Goal: Information Seeking & Learning: Learn about a topic

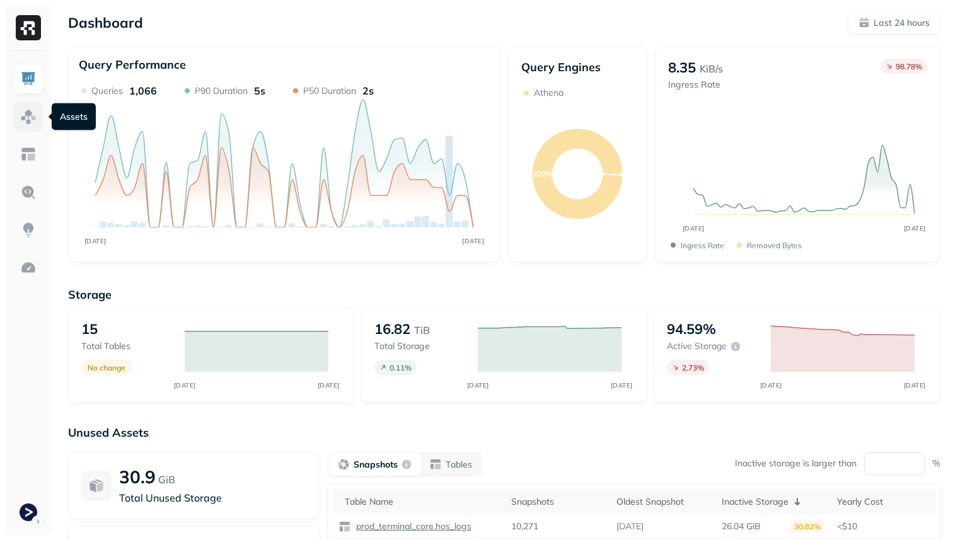
click at [28, 119] on img at bounding box center [28, 116] width 16 height 16
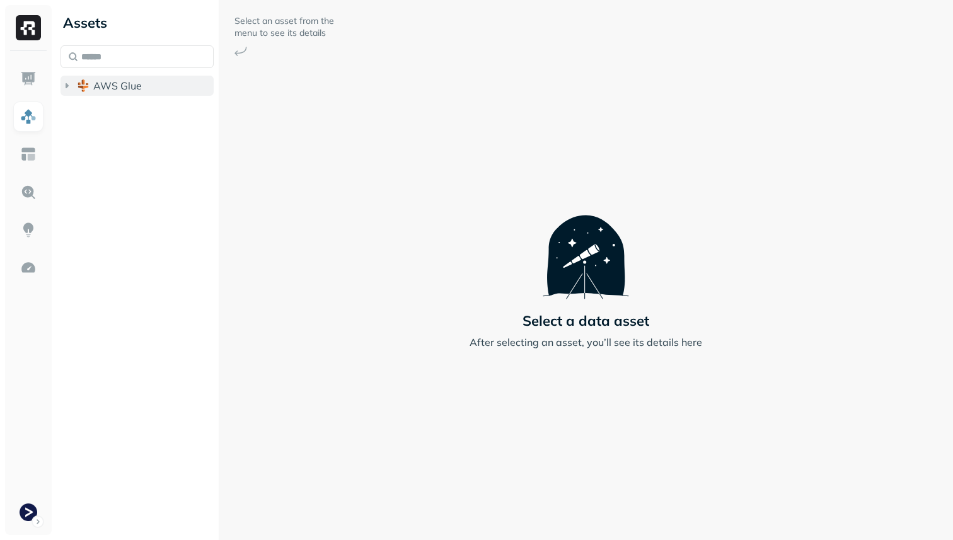
click at [95, 88] on span "AWS Glue" at bounding box center [117, 85] width 49 height 13
click at [100, 104] on img "button" at bounding box center [96, 109] width 13 height 13
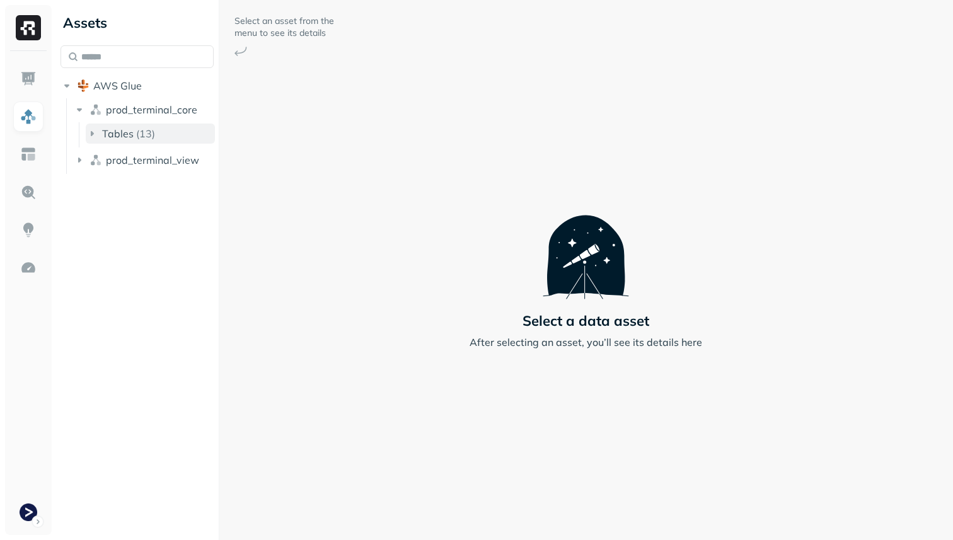
click at [110, 126] on button "Tables ( 13 )" at bounding box center [150, 134] width 129 height 20
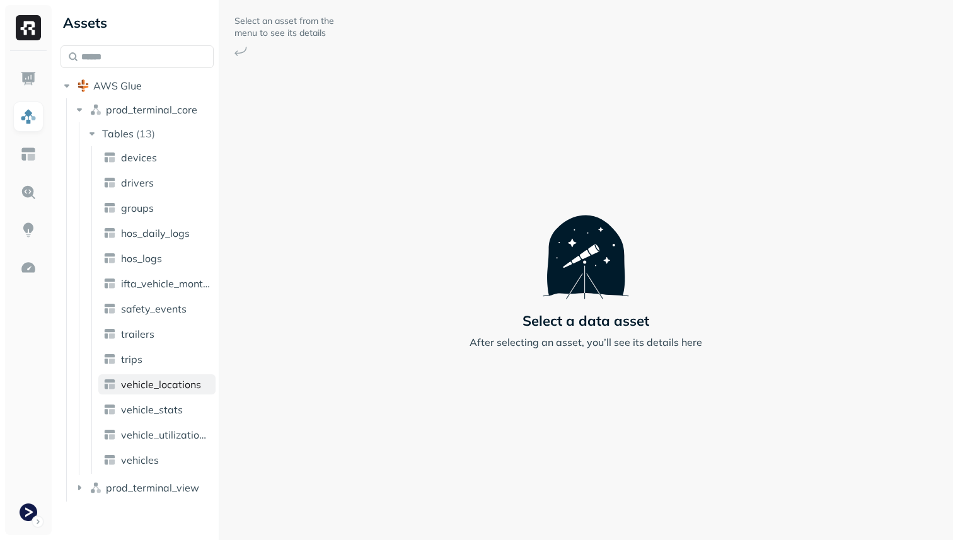
click at [166, 389] on span "vehicle_locations" at bounding box center [161, 384] width 80 height 13
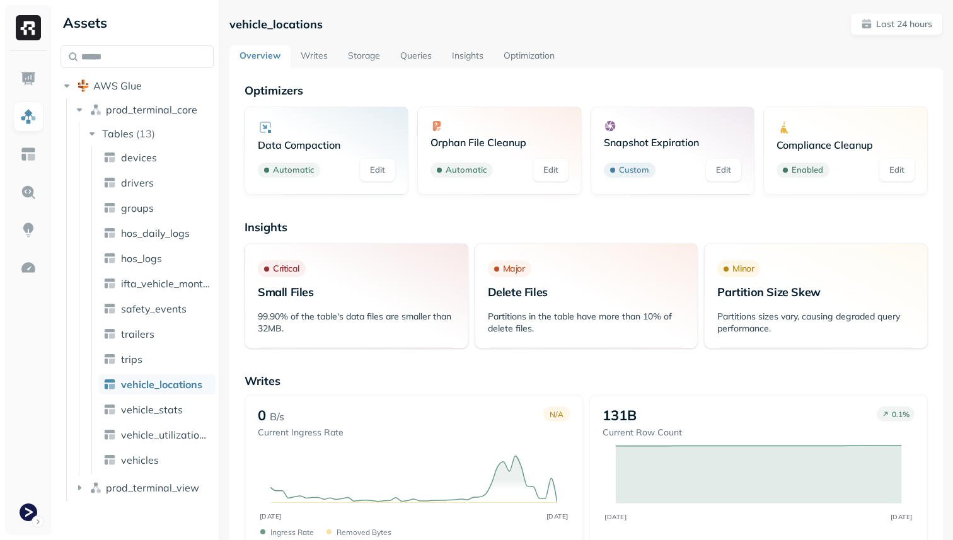
click at [363, 52] on link "Storage" at bounding box center [364, 56] width 52 height 23
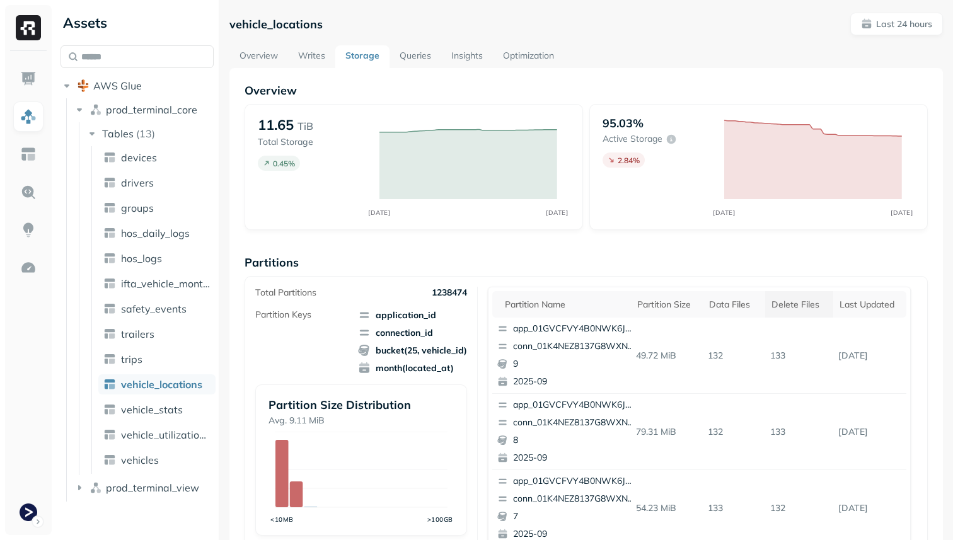
click at [803, 301] on div "Delete Files" at bounding box center [799, 305] width 55 height 12
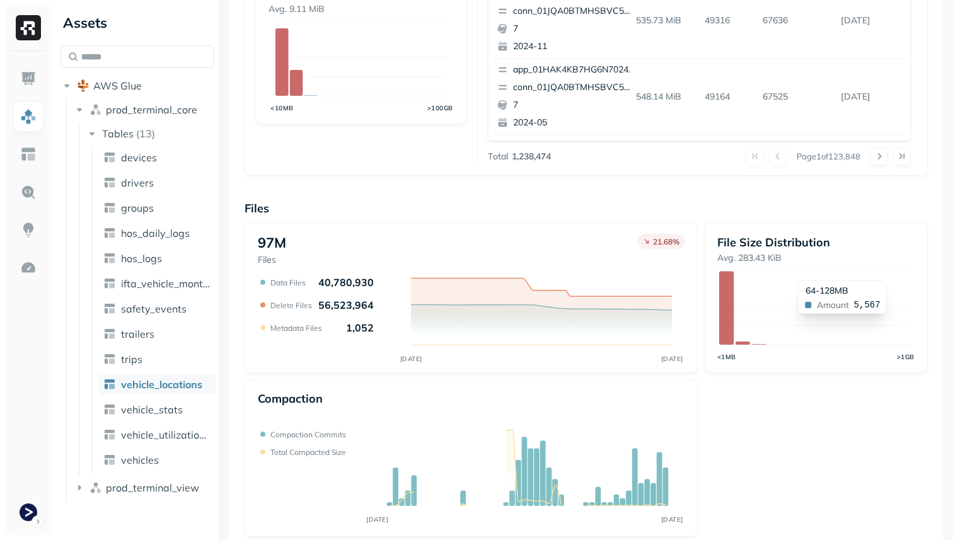
scroll to position [424, 0]
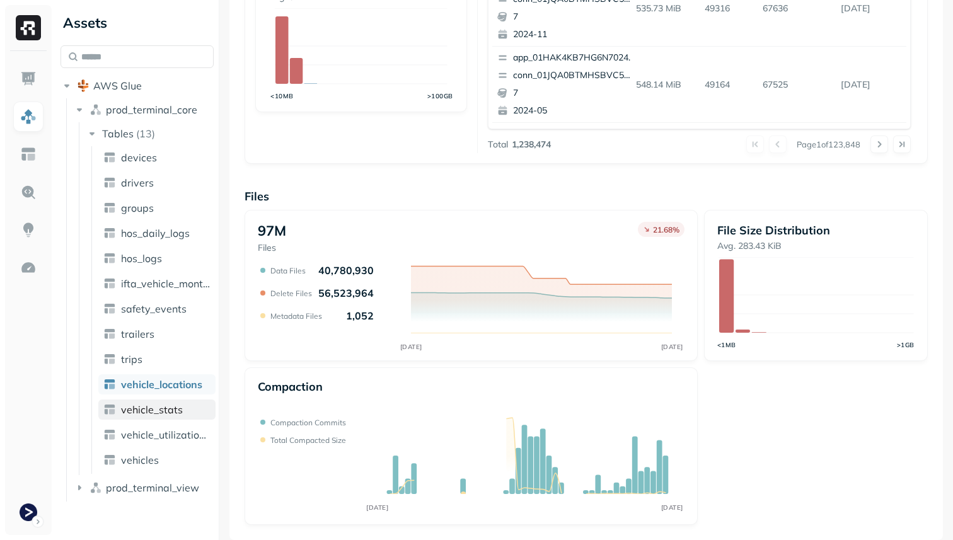
click at [184, 413] on link "vehicle_stats" at bounding box center [156, 410] width 117 height 20
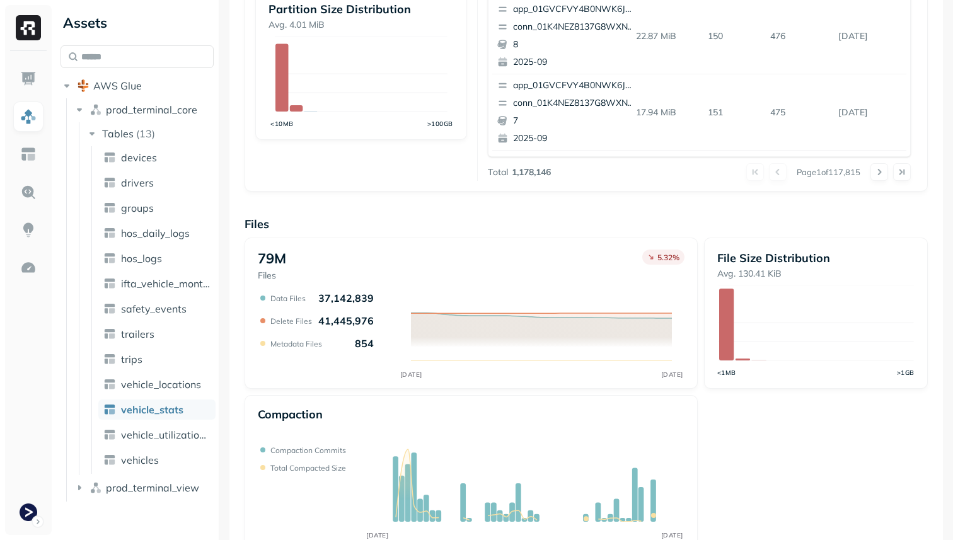
scroll to position [424, 0]
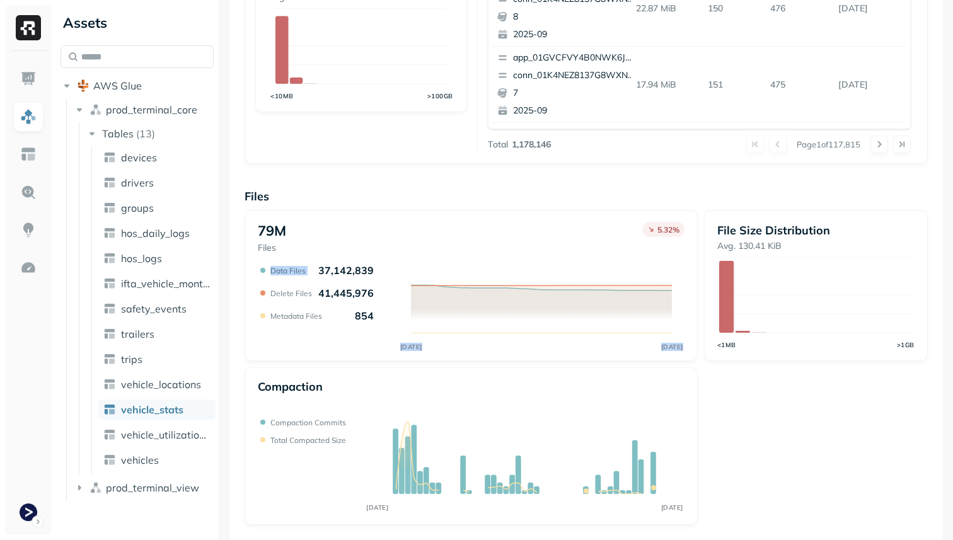
drag, startPoint x: 316, startPoint y: 269, endPoint x: 371, endPoint y: 271, distance: 54.2
click at [371, 271] on div "SEP 11 SEP 12 Data Files 37,142,839 Delete Files 41,445,976 Metadata Files 854" at bounding box center [471, 308] width 427 height 88
click at [330, 295] on p "41,445,976" at bounding box center [345, 293] width 55 height 13
drag, startPoint x: 318, startPoint y: 294, endPoint x: 368, endPoint y: 294, distance: 49.8
click at [368, 294] on p "41,445,976" at bounding box center [345, 293] width 55 height 13
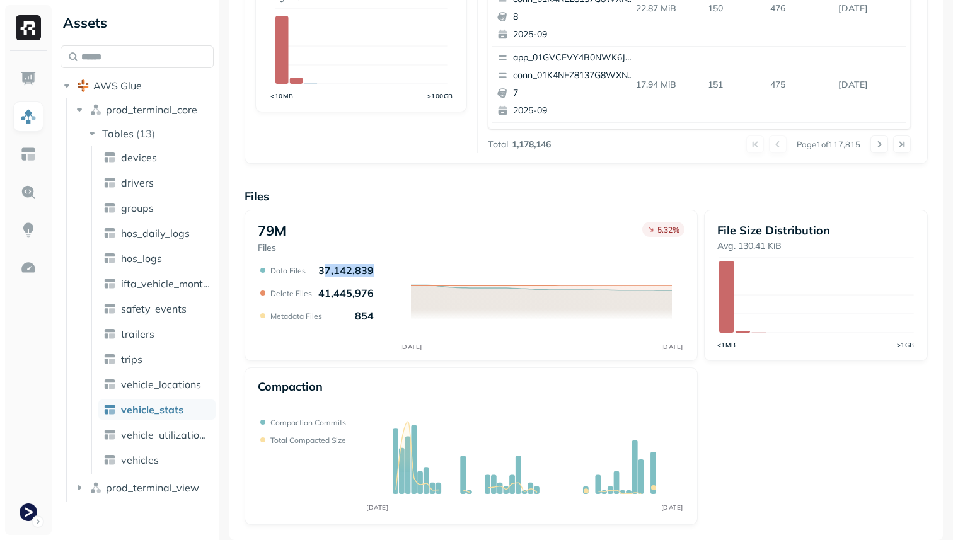
drag, startPoint x: 325, startPoint y: 269, endPoint x: 369, endPoint y: 272, distance: 44.2
click at [369, 272] on p "37,142,839" at bounding box center [345, 270] width 55 height 13
click at [397, 244] on div "79M Files 5.32 %" at bounding box center [471, 238] width 427 height 32
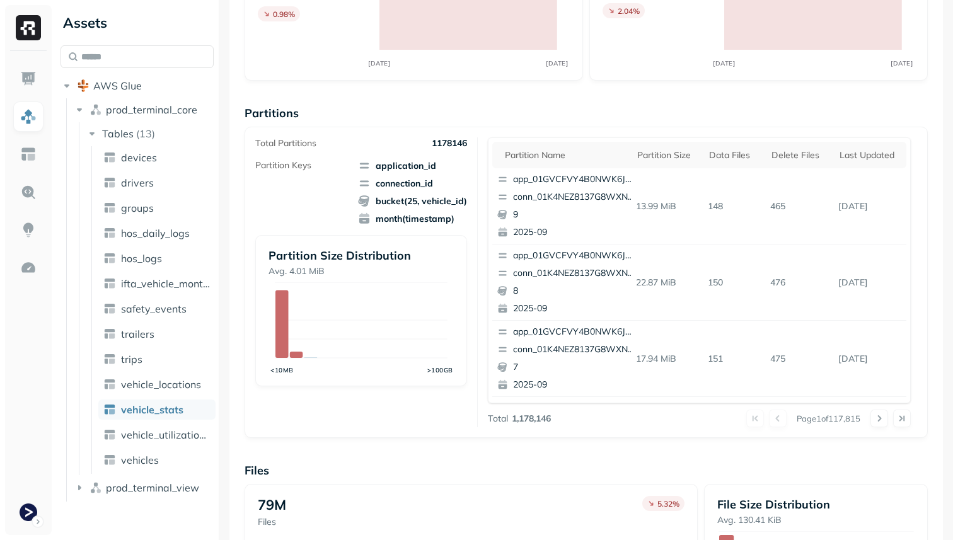
scroll to position [97, 0]
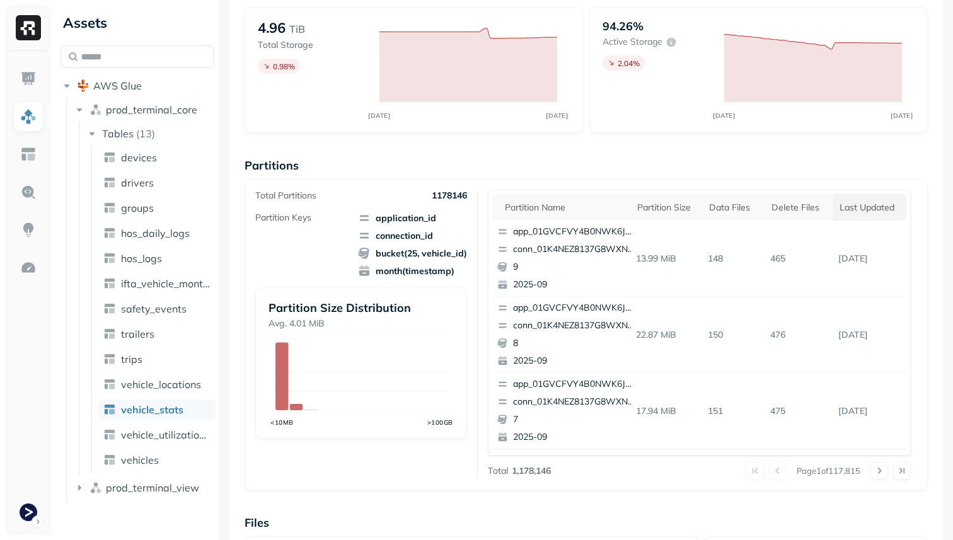
click at [860, 207] on div "Last updated" at bounding box center [870, 208] width 61 height 12
click at [860, 207] on div "Last updated" at bounding box center [864, 207] width 72 height 15
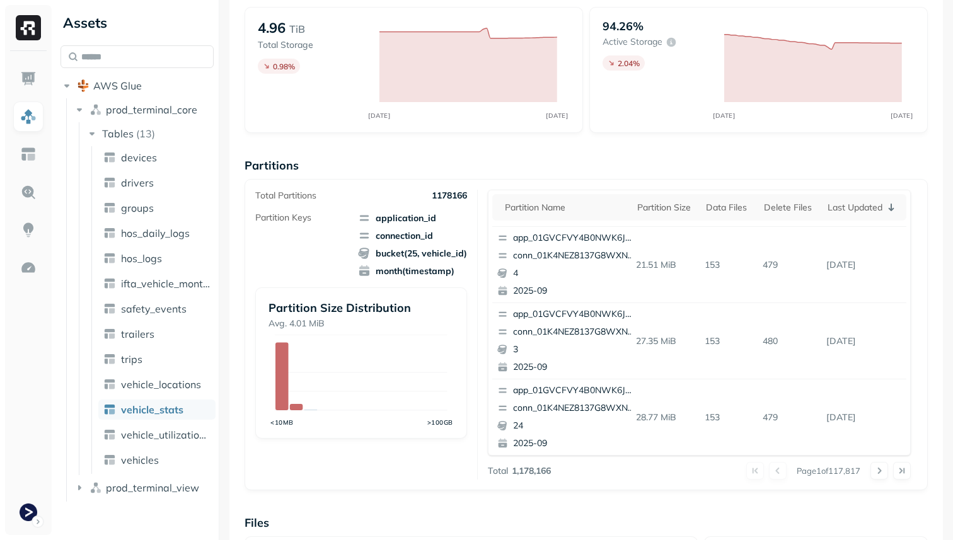
scroll to position [531, 0]
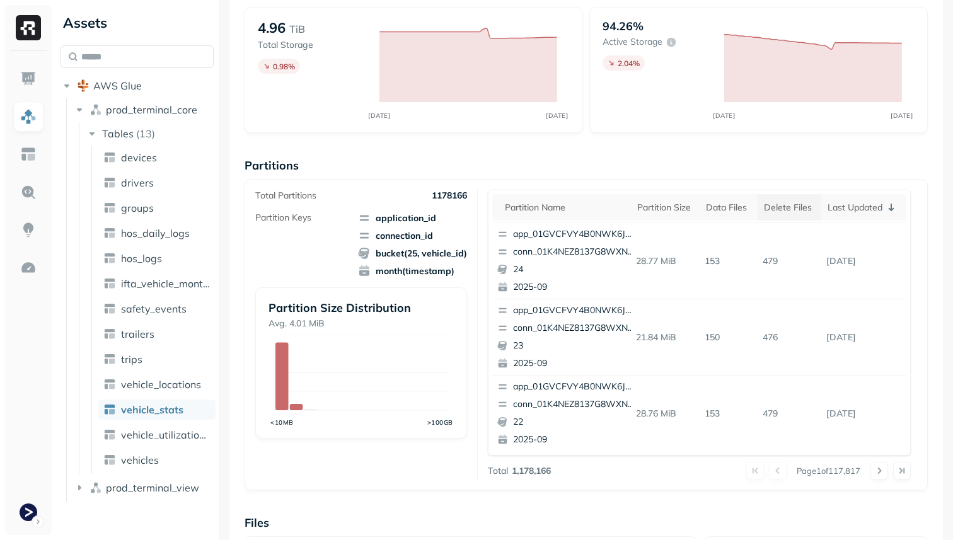
click at [777, 207] on div "Delete Files" at bounding box center [789, 208] width 51 height 12
click at [777, 207] on div "Delete Files" at bounding box center [797, 207] width 66 height 15
click at [806, 190] on div "Partition name Partition size Data Files Delete Files Last updated app_01GVCFVY…" at bounding box center [699, 323] width 423 height 266
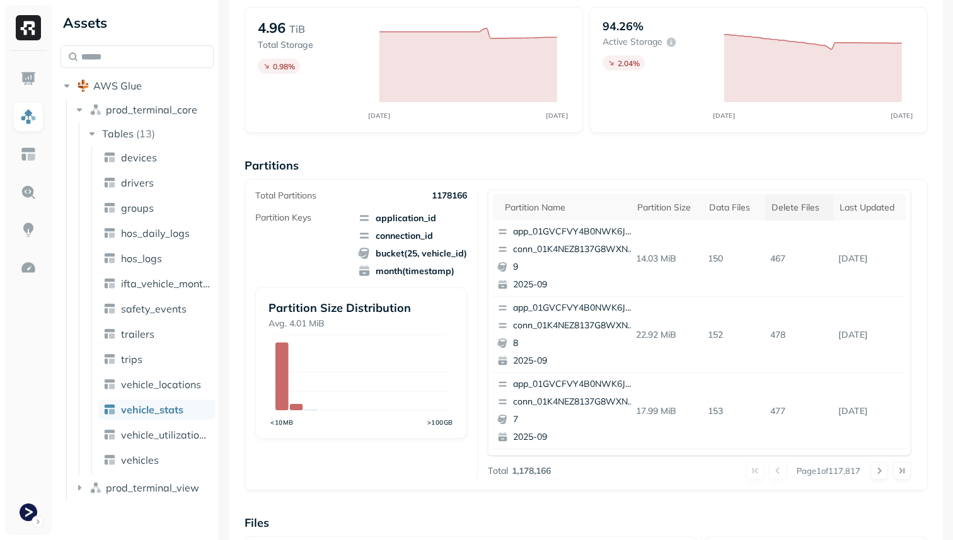
click at [802, 199] on th "Delete Files" at bounding box center [799, 207] width 68 height 26
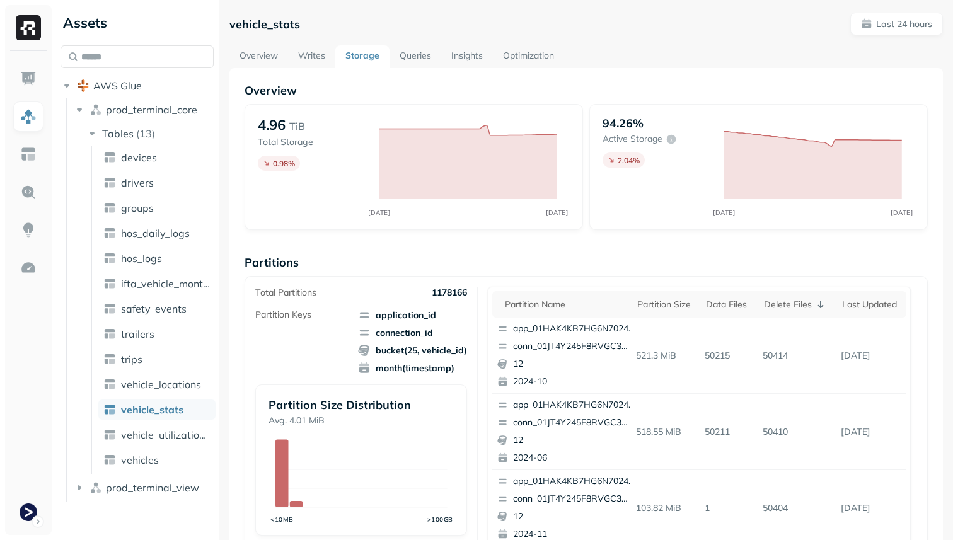
click at [530, 60] on link "Optimization" at bounding box center [528, 56] width 71 height 23
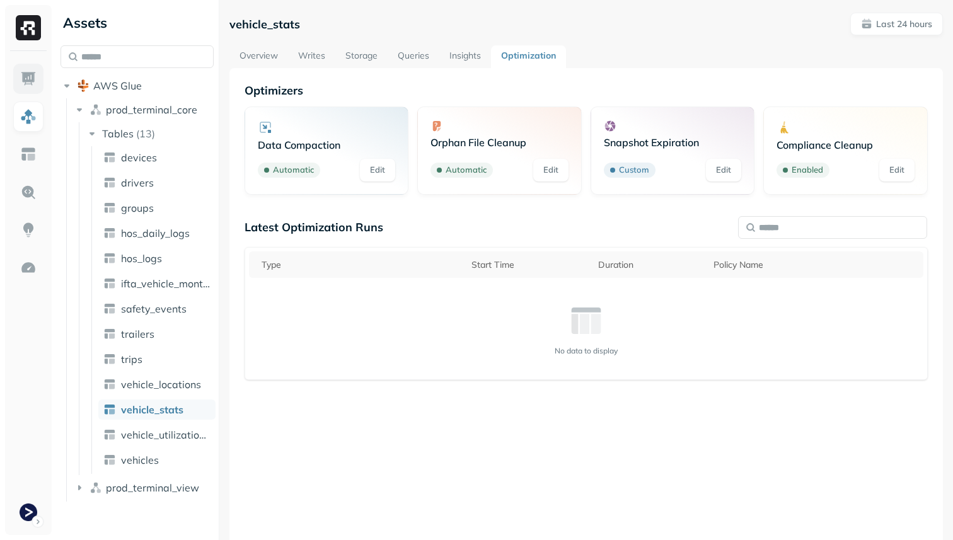
click at [21, 81] on img at bounding box center [28, 79] width 16 height 16
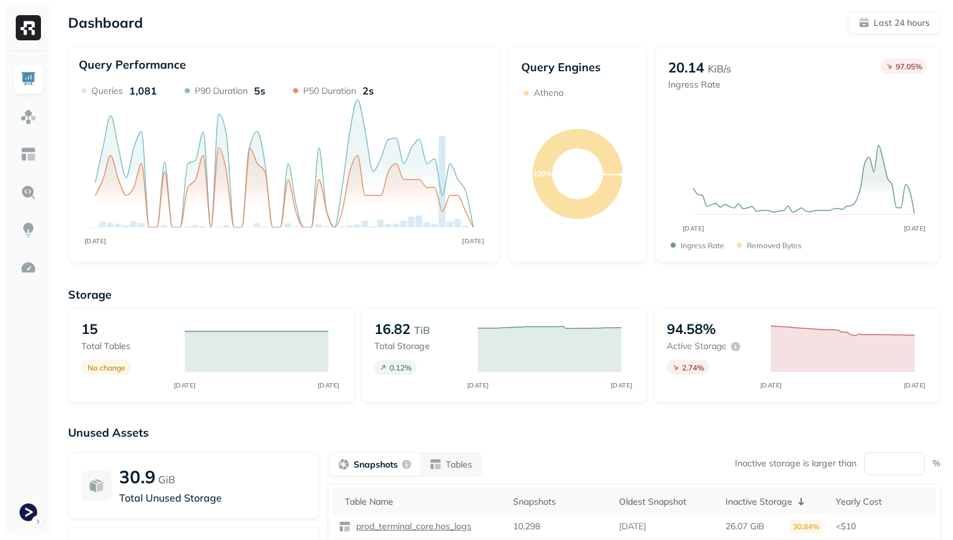
scroll to position [161, 0]
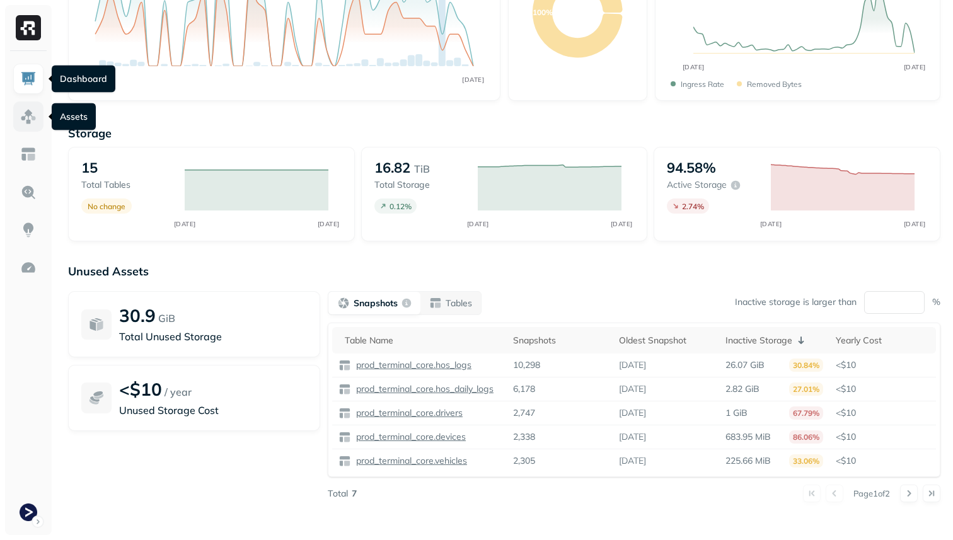
click at [28, 110] on img at bounding box center [28, 116] width 16 height 16
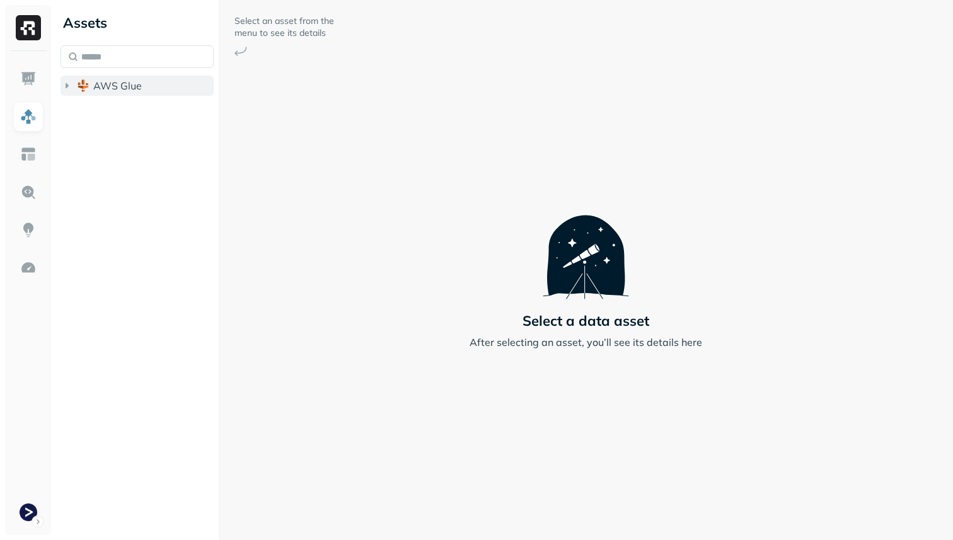
click at [126, 88] on span "AWS Glue" at bounding box center [117, 85] width 49 height 13
click at [130, 108] on span "prod_terminal_core" at bounding box center [151, 109] width 91 height 13
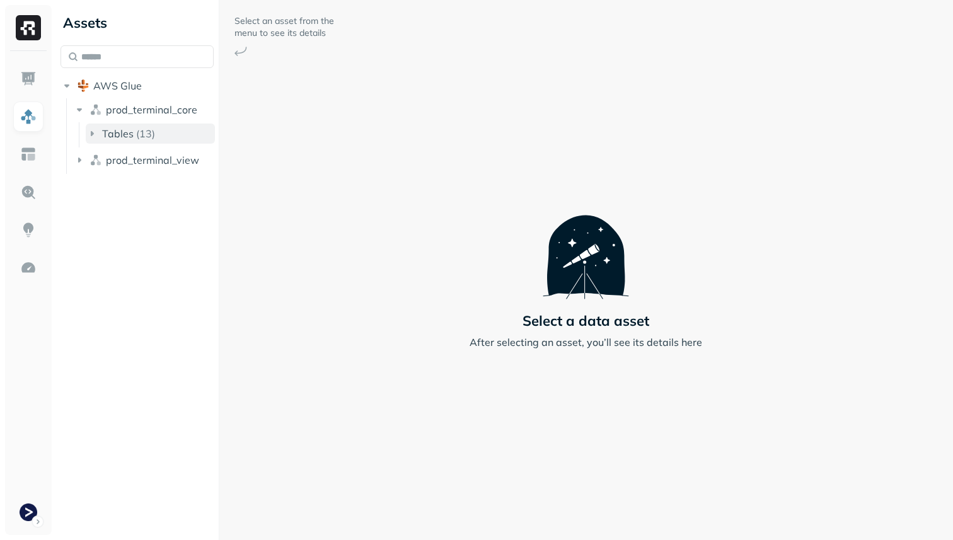
click at [138, 124] on button "Tables ( 13 )" at bounding box center [150, 134] width 129 height 20
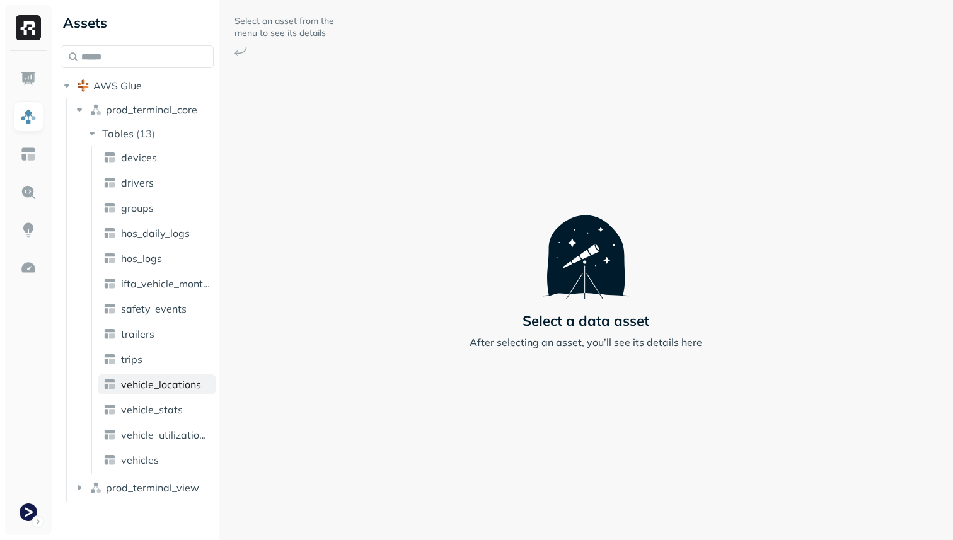
click at [178, 393] on link "vehicle_locations" at bounding box center [156, 384] width 117 height 20
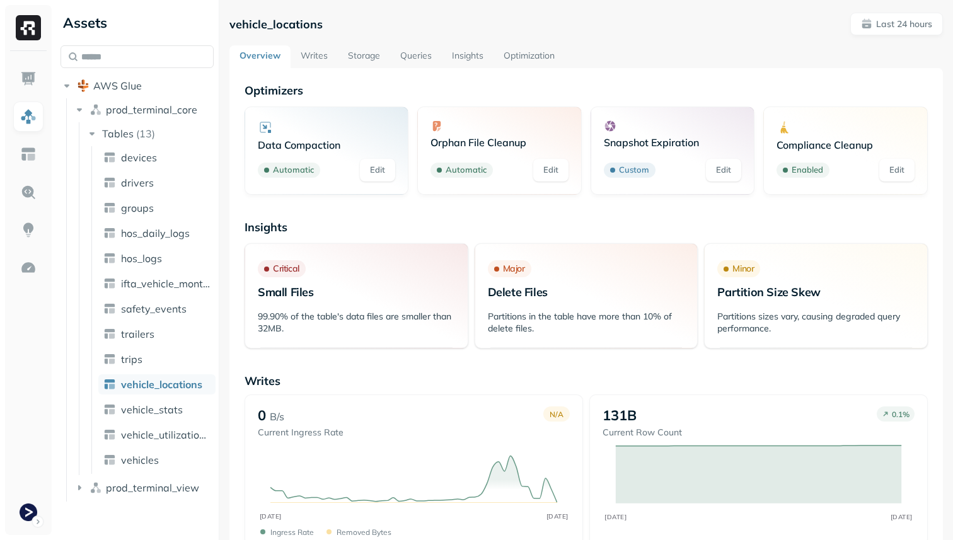
click at [371, 49] on link "Storage" at bounding box center [364, 56] width 52 height 23
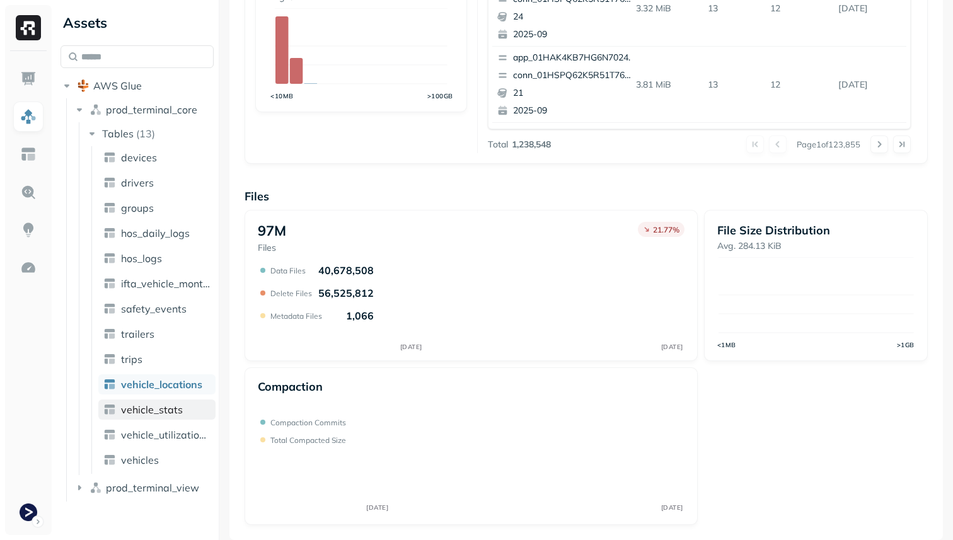
scroll to position [424, 0]
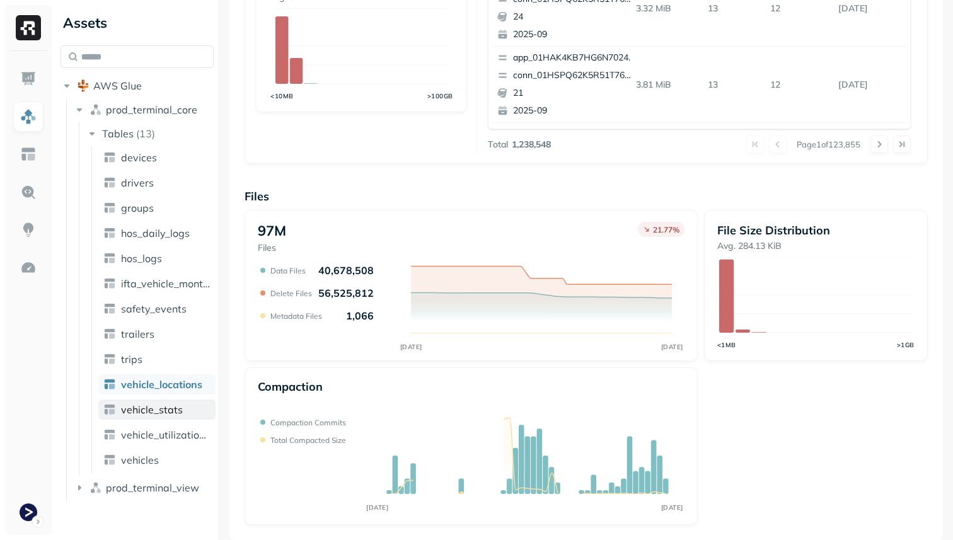
click at [156, 408] on span "vehicle_stats" at bounding box center [152, 409] width 62 height 13
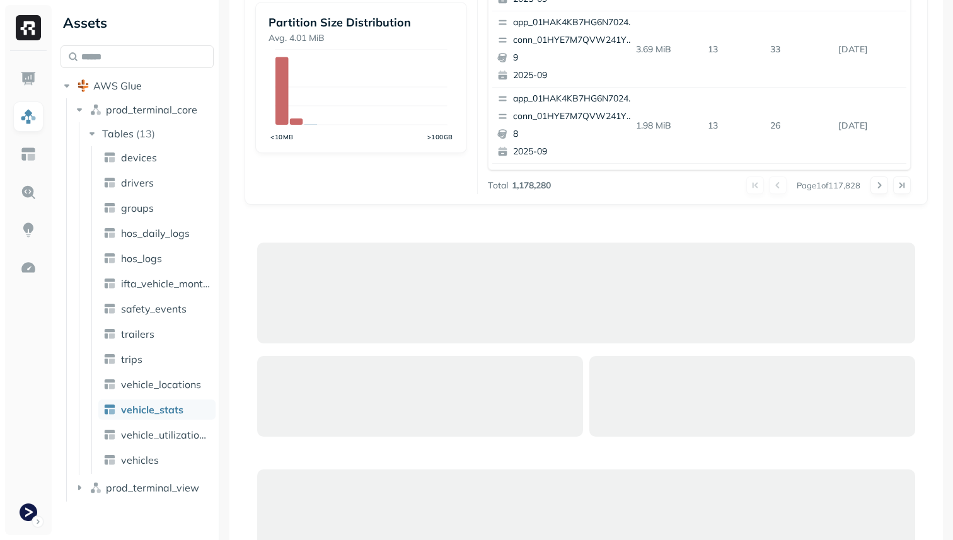
scroll to position [224, 0]
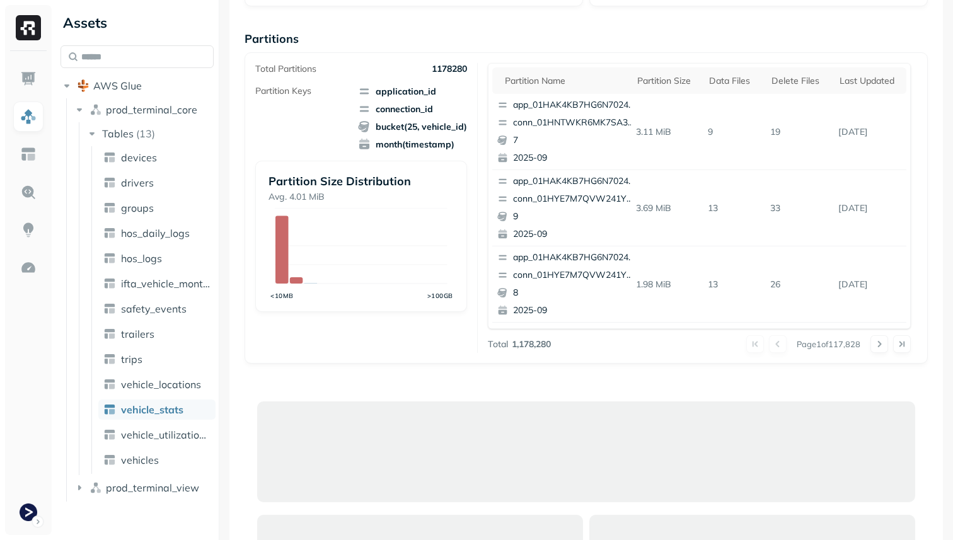
scroll to position [98, 0]
